Goal: Transaction & Acquisition: Purchase product/service

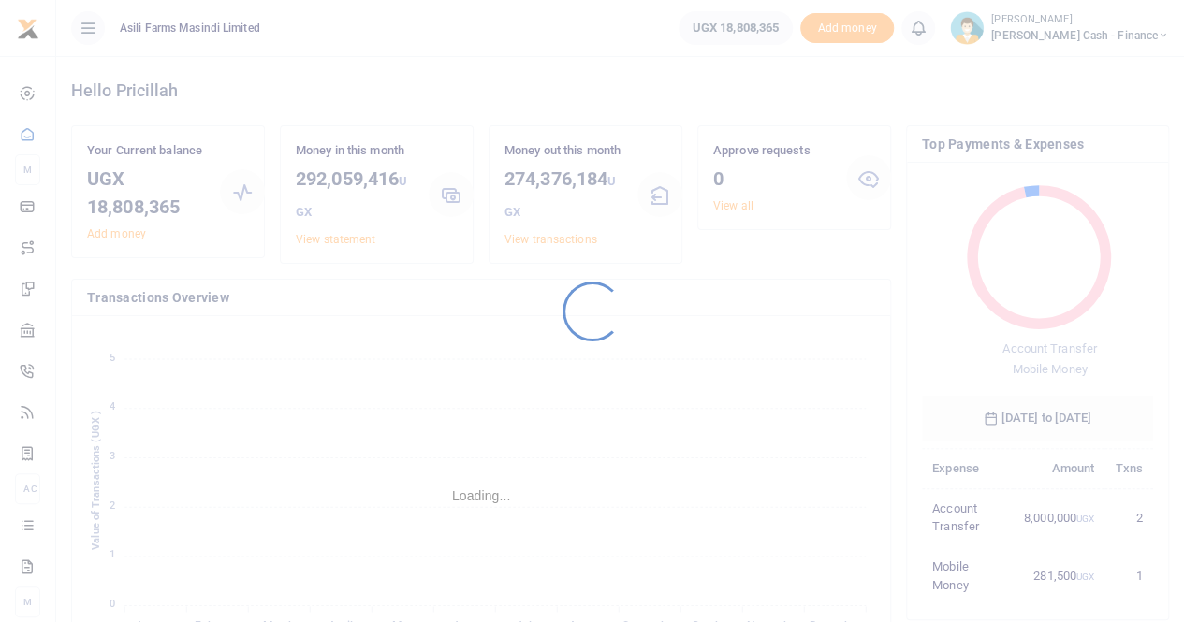
scroll to position [248, 217]
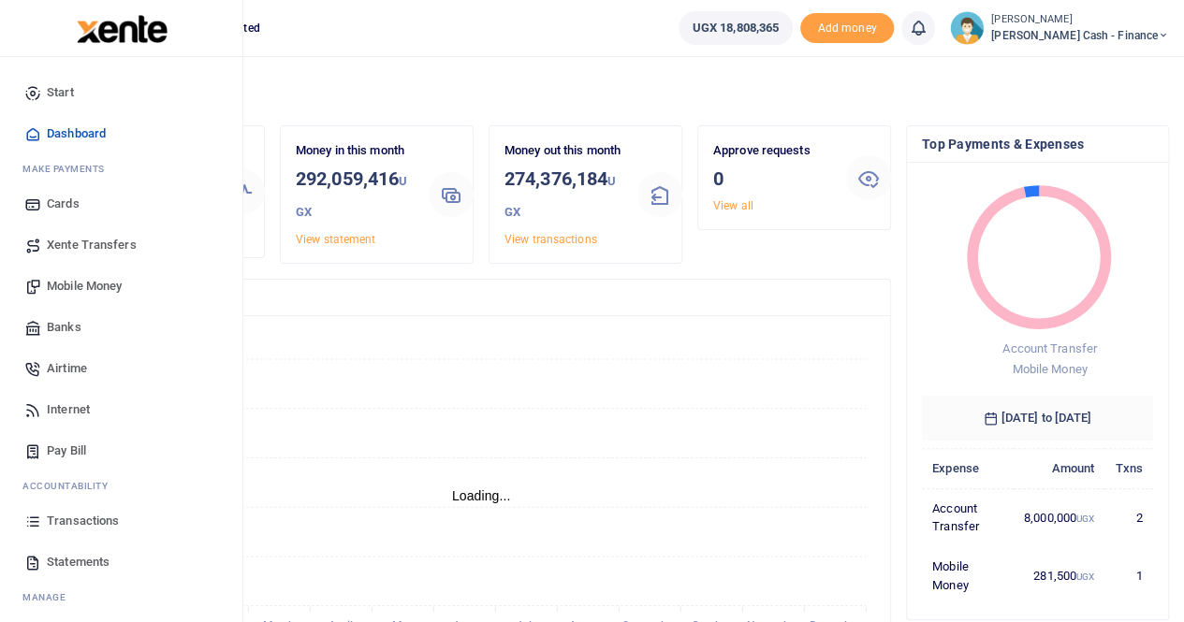
click at [80, 243] on span "Xente Transfers" at bounding box center [92, 245] width 90 height 19
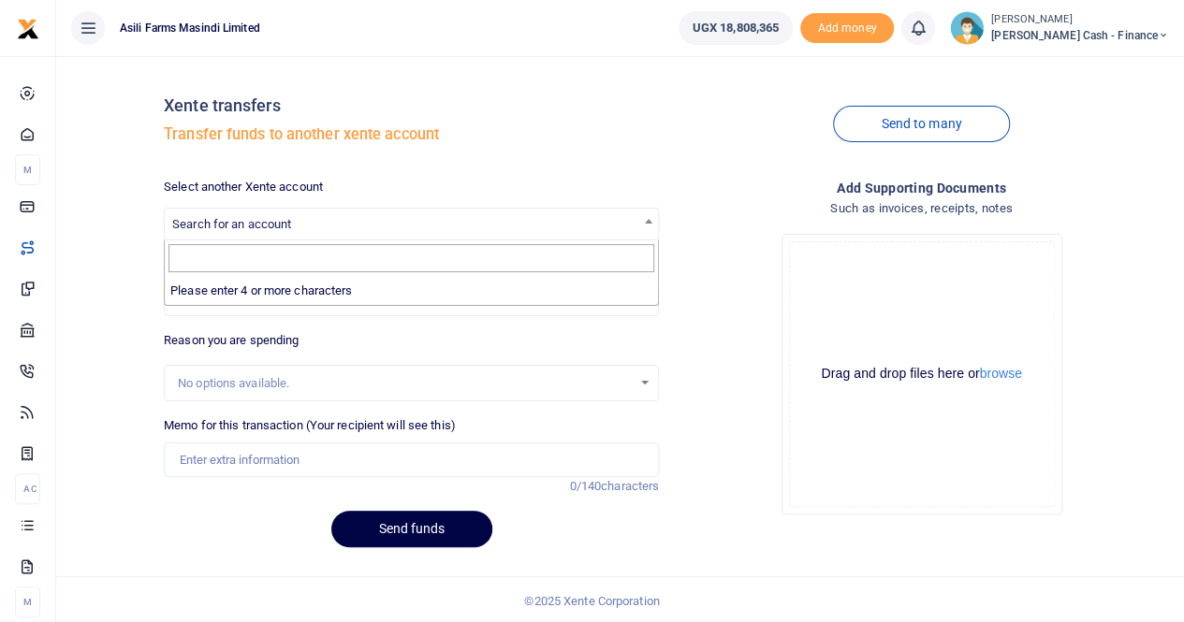
click at [288, 230] on span "Search for an account" at bounding box center [231, 224] width 119 height 14
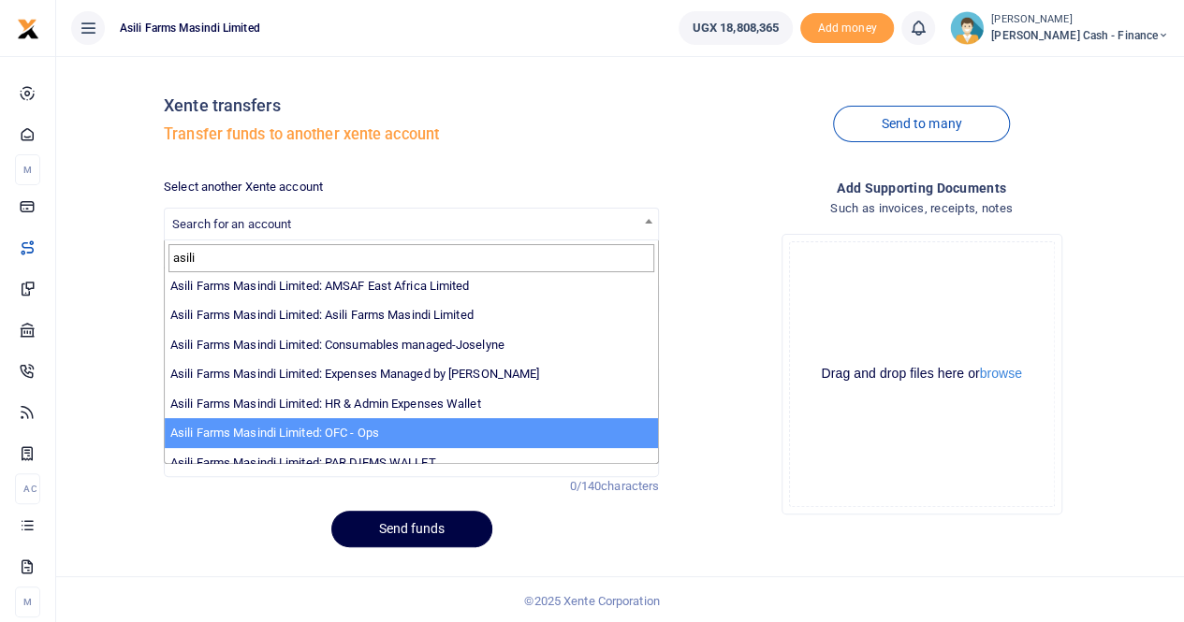
scroll to position [94, 0]
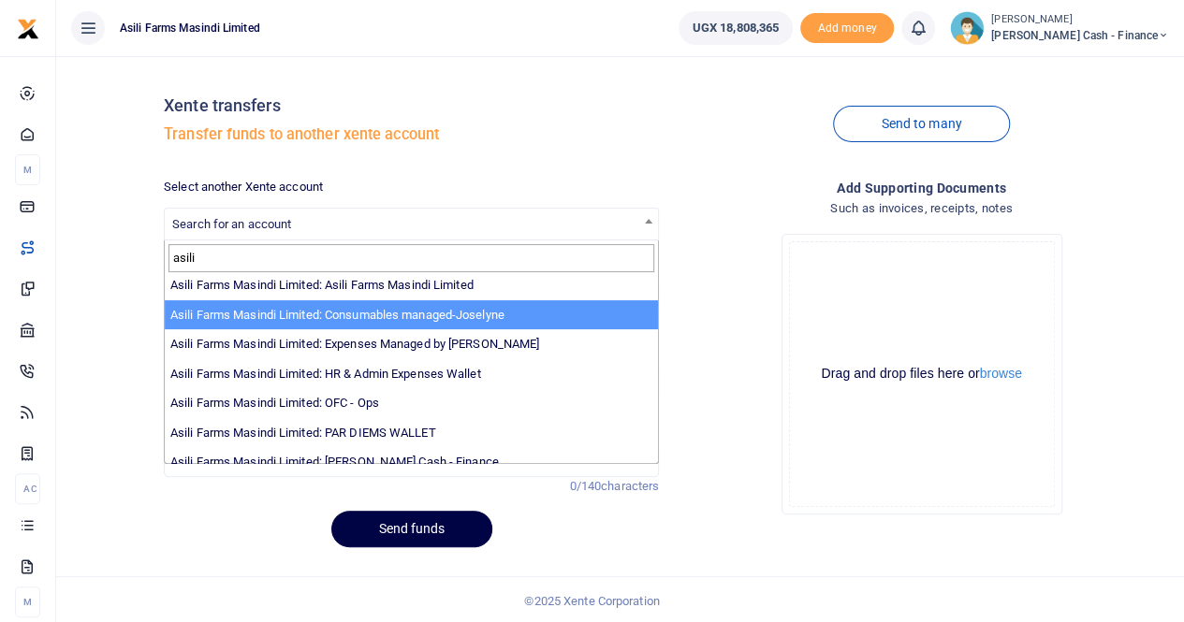
type input "asili"
select select "3435"
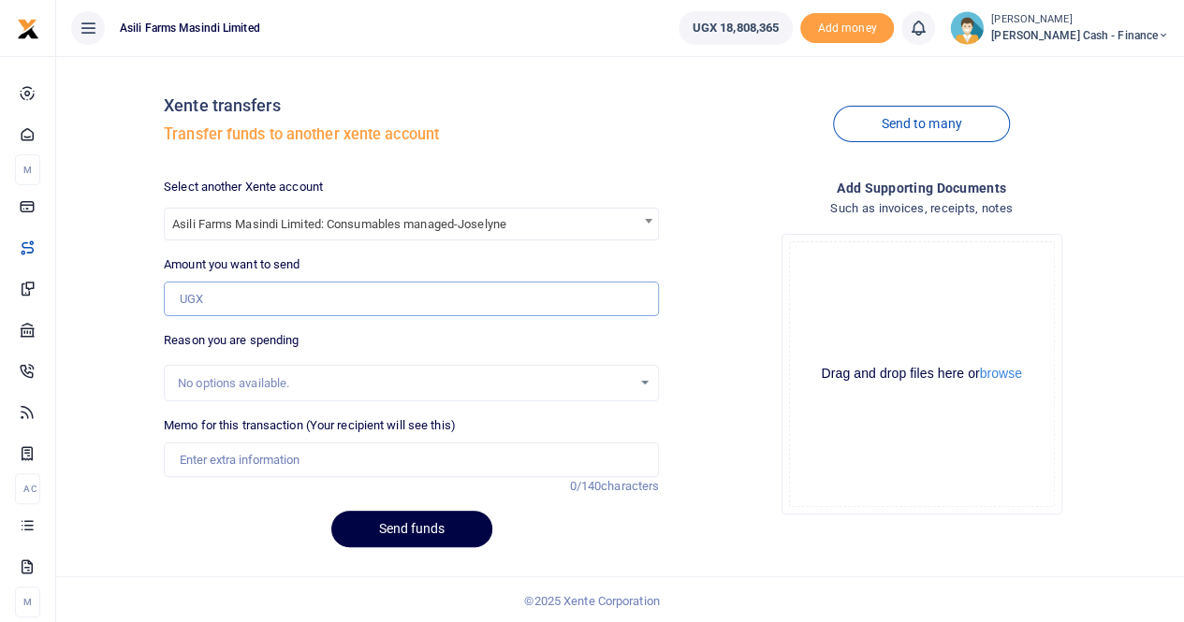
click at [231, 293] on input "Amount you want to send" at bounding box center [411, 300] width 495 height 36
type input "1,155,000"
click at [198, 463] on input "Memo for this transaction (Your recipient will see this)" at bounding box center [411, 461] width 495 height 36
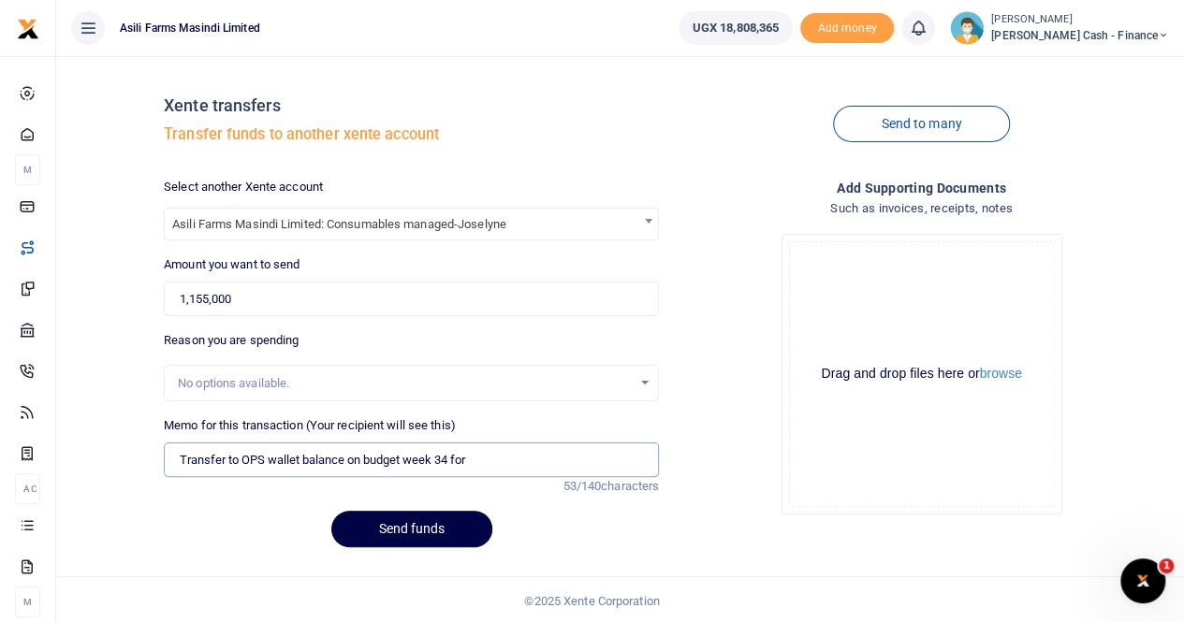
paste input "Hydraulic pipes 5/8 for Sprayer 4940 and Planters 1590"
click at [642, 458] on input "Transfer to OPS wallet balance on budget week 34 for Hydraulic pipes 5/8 for Sp…" at bounding box center [411, 461] width 495 height 36
click at [644, 459] on input "Transfer to OPS wallet balance on budget week 34 for Hydraulic pipes 5/8 for Sp…" at bounding box center [411, 461] width 495 height 36
click at [646, 458] on input "Transfer to OPS wallet balance on budget week 34 for Hydraulic pipes 5/8 for Sp…" at bounding box center [411, 461] width 495 height 36
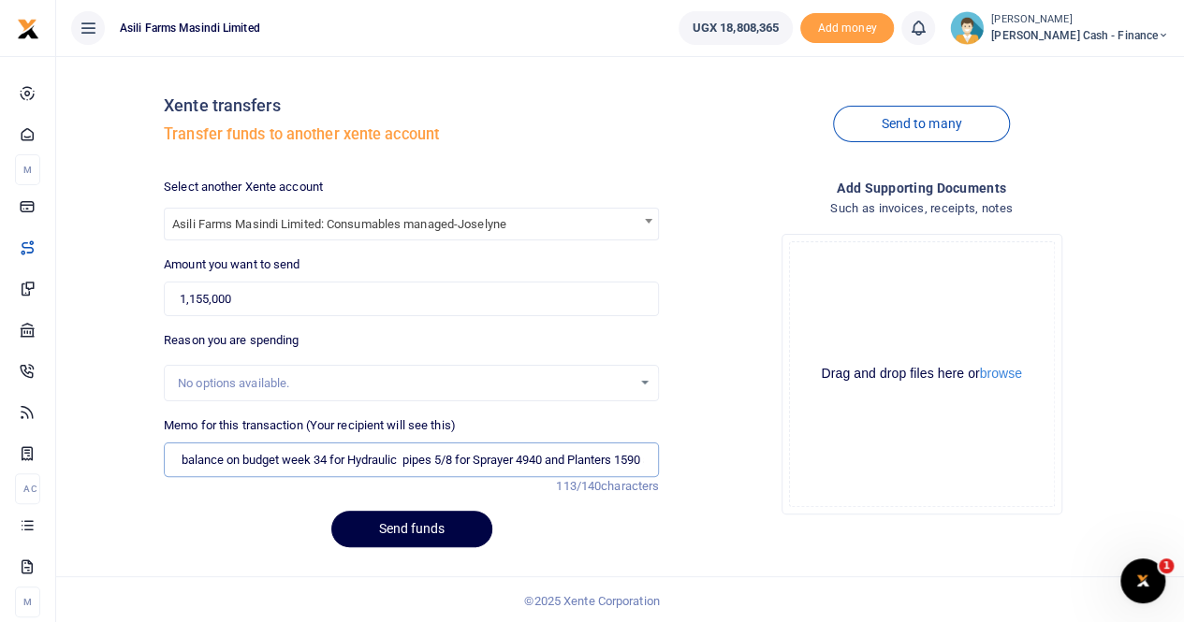
click at [645, 459] on input "Transfer to OPS wallet balance on budget week 34 for Hydraulic pipes 5/8 for Sp…" at bounding box center [411, 461] width 495 height 36
click at [638, 459] on input "Transfer to OPS wallet balance on budget week 34 for Hydraulic pipes 5/8 for Sp…" at bounding box center [411, 461] width 495 height 36
click at [642, 457] on input "Transfer to OPS wallet balance on budget week 34 for Hydraulic pipes 5/8 for Sp…" at bounding box center [411, 461] width 495 height 36
click at [631, 458] on input "Transfer to OPS wallet balance on budget week 34 for Hydraulic pipes 5/8 for Sp…" at bounding box center [411, 461] width 495 height 36
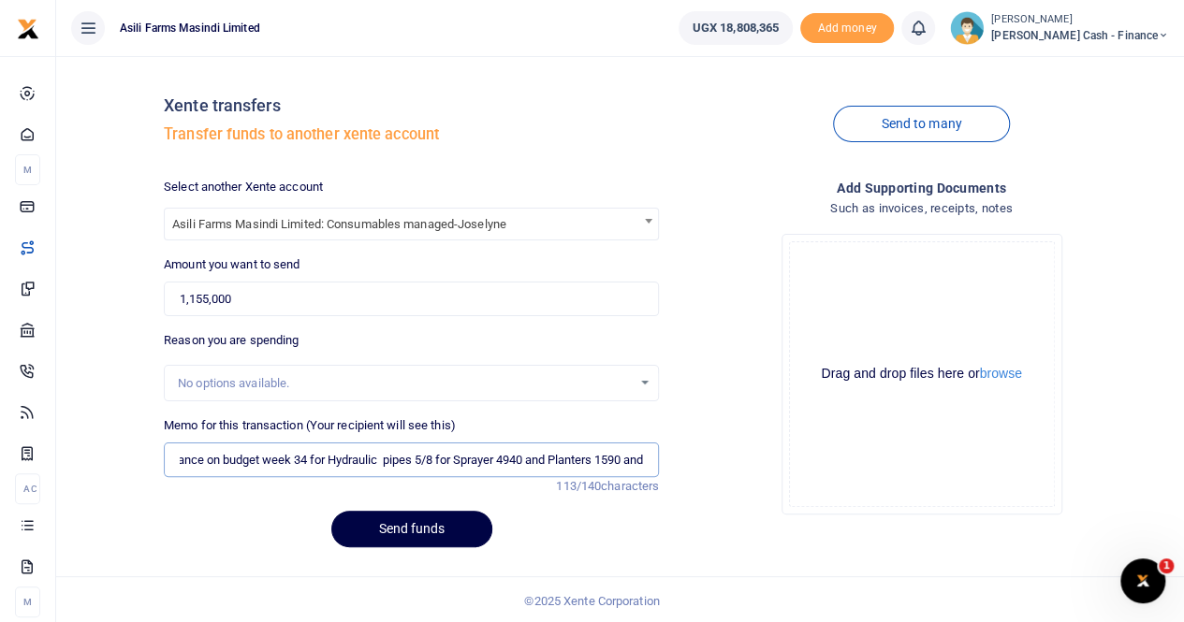
drag, startPoint x: 620, startPoint y: 458, endPoint x: 646, endPoint y: 458, distance: 25.3
click at [646, 458] on input "Transfer to OPS wallet balance on budget week 34 for Hydraulic pipes 5/8 for Sp…" at bounding box center [411, 461] width 495 height 36
click at [643, 458] on input "Transfer to OPS wallet balance on budget week 34 for Hydraulic pipes 5/8 for Sp…" at bounding box center [411, 461] width 495 height 36
click at [638, 456] on input "Transfer to OPS wallet balance on budget week 34 for Hydraulic pipes 5/8 for Sp…" at bounding box center [411, 461] width 495 height 36
click at [639, 461] on input "Transfer to OPS wallet balance on budget week 34 for Hydraulic pipes 5/8 for Sp…" at bounding box center [411, 461] width 495 height 36
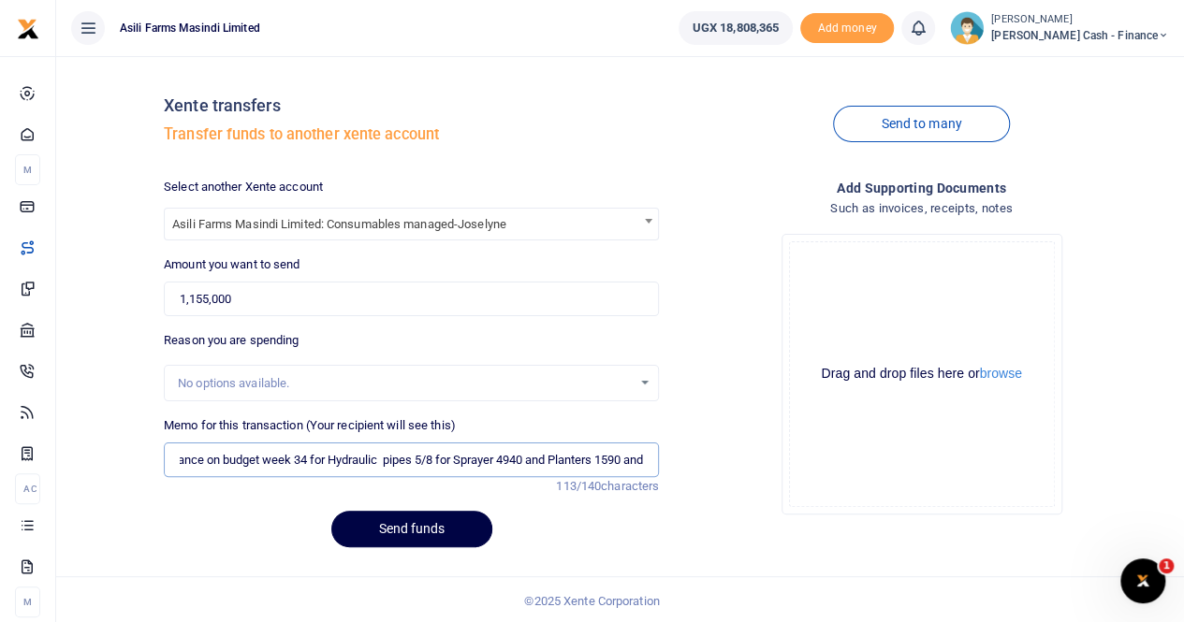
click at [643, 456] on input "Transfer to OPS wallet balance on budget week 34 for Hydraulic pipes 5/8 for Sp…" at bounding box center [411, 461] width 495 height 36
paste input "Overalls for new staff"
click at [434, 530] on button "Send funds" at bounding box center [411, 529] width 161 height 36
click at [573, 456] on input "Transfer to OPS wallet balance on budget week 34 for Hydraulic pipes 5/8 for Sp…" at bounding box center [411, 461] width 495 height 36
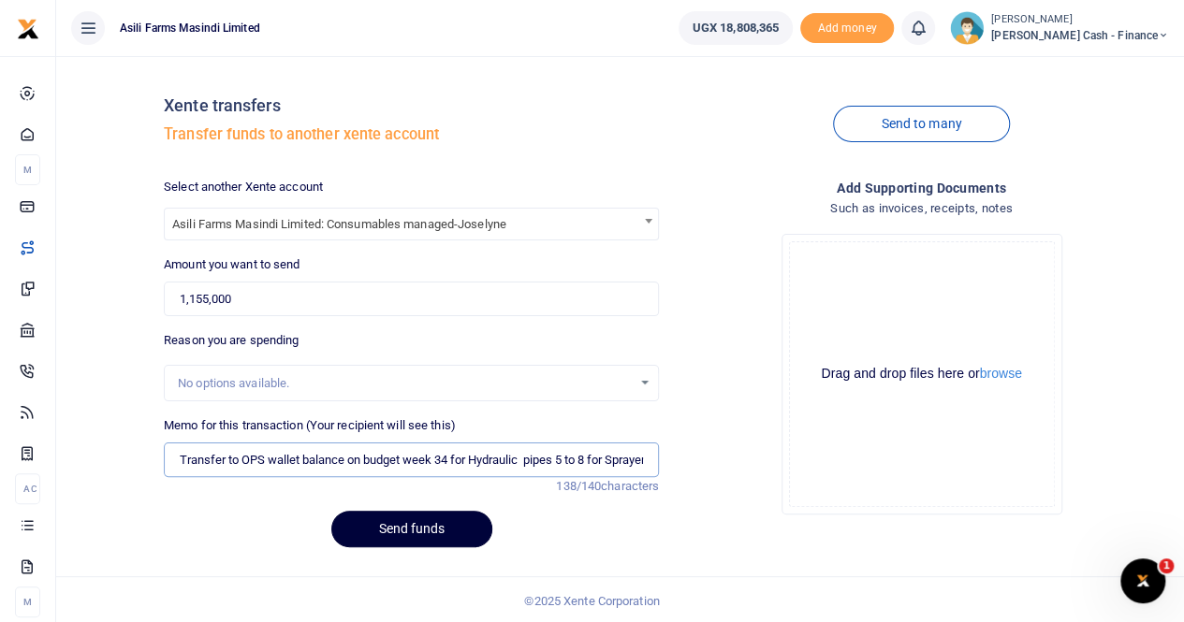
type input "Transfer to OPS wallet balance on budget week 34 for Hydraulic pipes 5 to 8 for…"
click at [384, 521] on button "Send funds" at bounding box center [411, 529] width 161 height 36
